Goal: Task Accomplishment & Management: Manage account settings

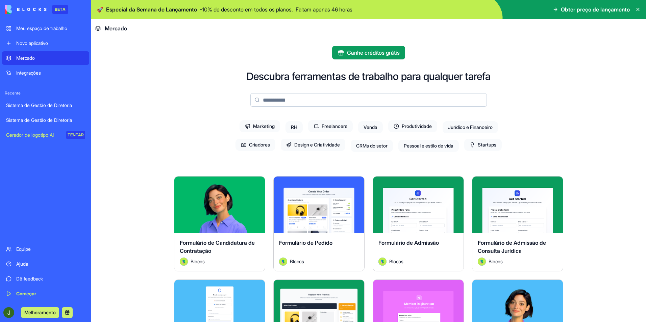
click at [36, 29] on div "Meu espaço de trabalho" at bounding box center [50, 28] width 69 height 7
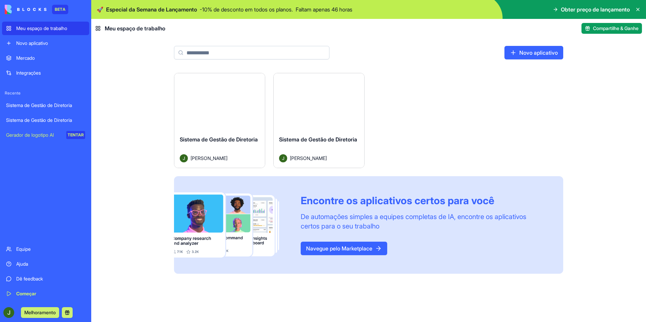
click at [215, 101] on button "Lançar" at bounding box center [220, 102] width 50 height 14
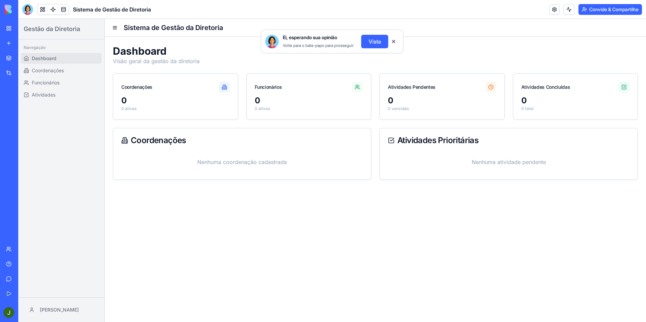
click at [9, 7] on img at bounding box center [26, 9] width 42 height 9
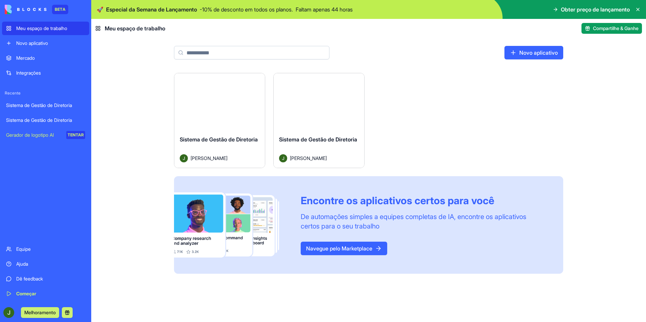
click at [190, 8] on span "Especial da Semana de Lançamento" at bounding box center [151, 9] width 91 height 8
click at [102, 11] on span "🚀" at bounding box center [100, 9] width 7 height 8
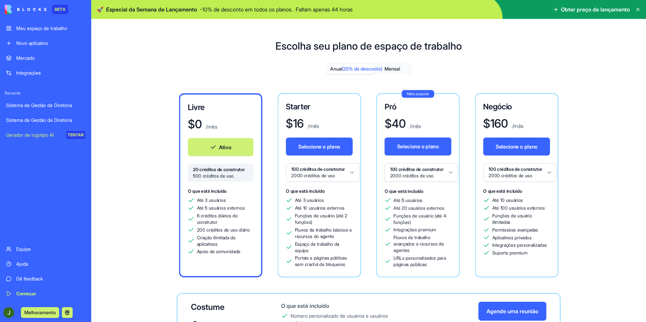
click at [98, 11] on span "🚀" at bounding box center [100, 9] width 7 height 8
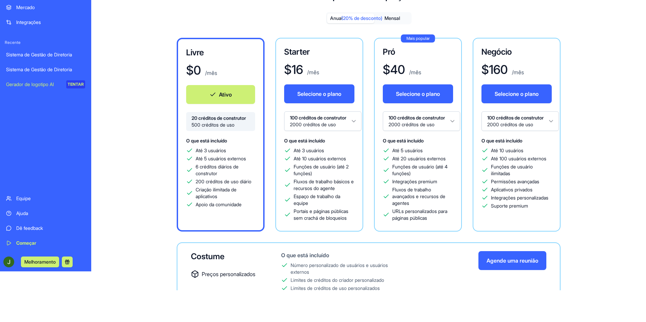
click at [28, 213] on div "Ajuda" at bounding box center [50, 213] width 69 height 7
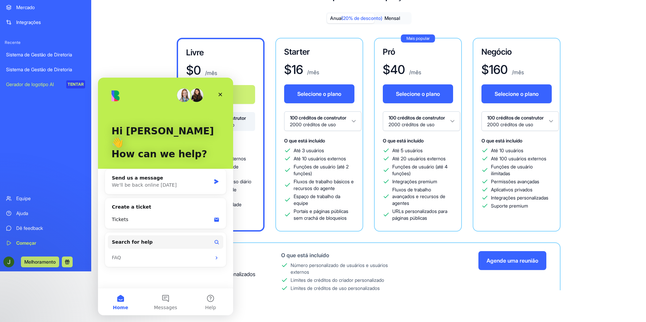
click at [133, 31] on div "Anual (20% de desconto) Mensal Livre $ 0 /mês Ativo 20 créditos de construtor 5…" at bounding box center [368, 174] width 487 height 325
click at [224, 94] on div "Close" at bounding box center [220, 95] width 12 height 12
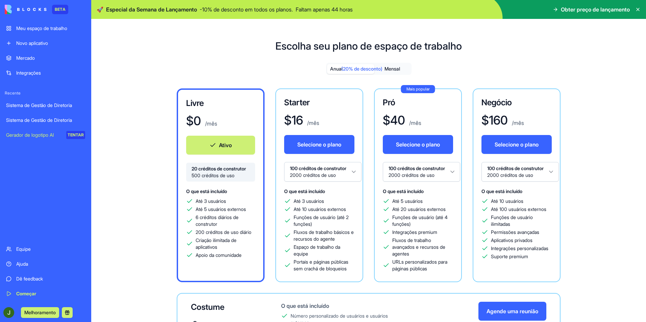
click at [554, 10] on icon at bounding box center [555, 9] width 5 height 5
click at [578, 9] on span "Obter preço de lançamento" at bounding box center [595, 9] width 69 height 8
click at [25, 57] on div "Mercado" at bounding box center [50, 58] width 69 height 7
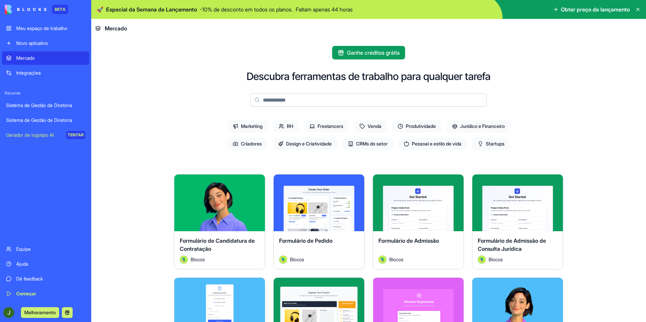
click at [32, 73] on div "Integrações" at bounding box center [50, 73] width 69 height 7
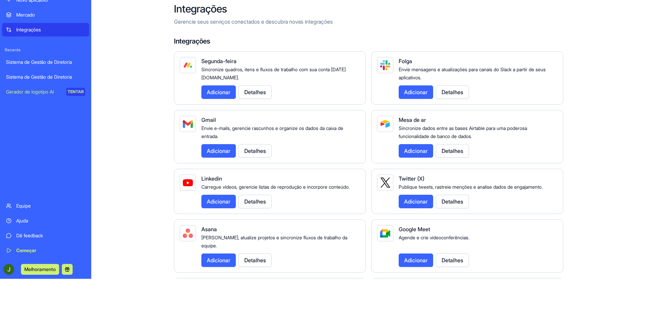
scroll to position [51, 0]
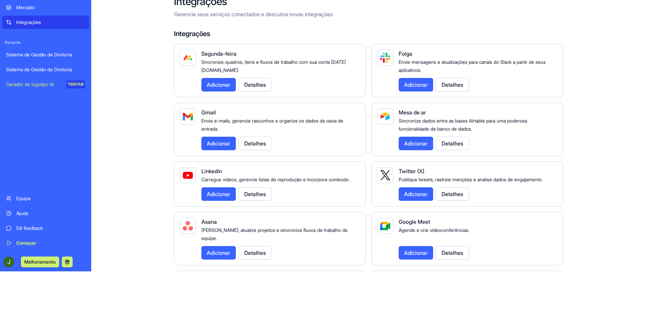
click at [24, 199] on div "Equipe" at bounding box center [50, 198] width 69 height 7
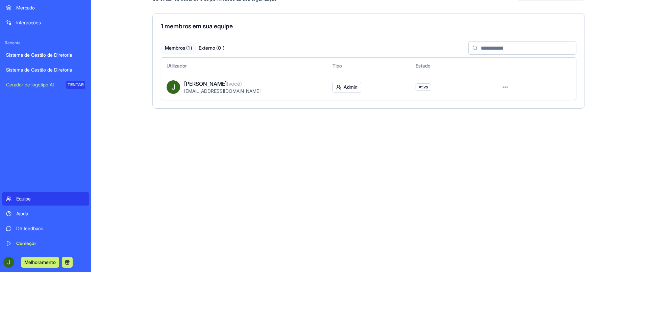
scroll to position [51, 0]
click at [34, 228] on div "Dê feedback" at bounding box center [50, 228] width 69 height 7
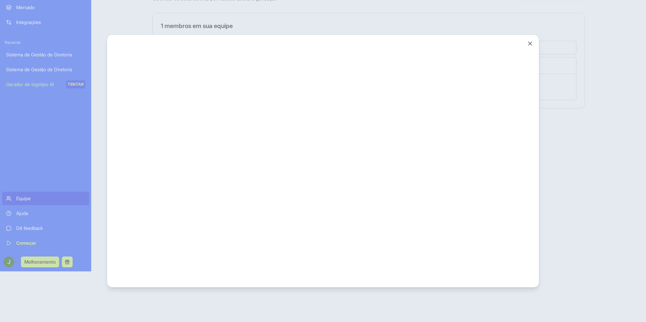
scroll to position [0, 0]
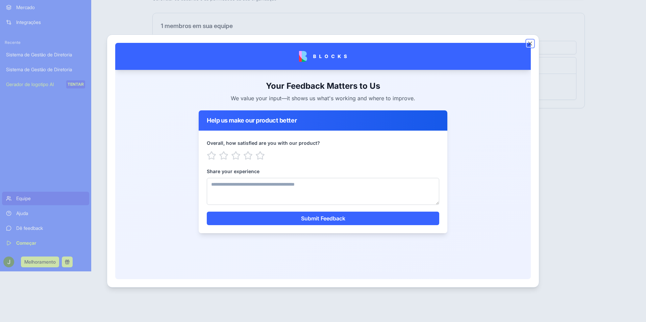
click at [530, 43] on button "Fechar" at bounding box center [530, 43] width 7 height 7
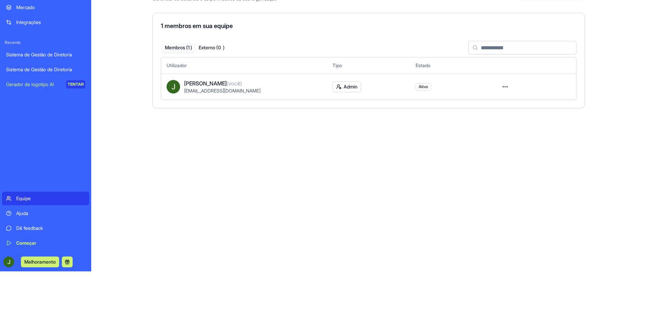
click at [26, 244] on div "Começar" at bounding box center [50, 243] width 69 height 7
